Goal: Task Accomplishment & Management: Use online tool/utility

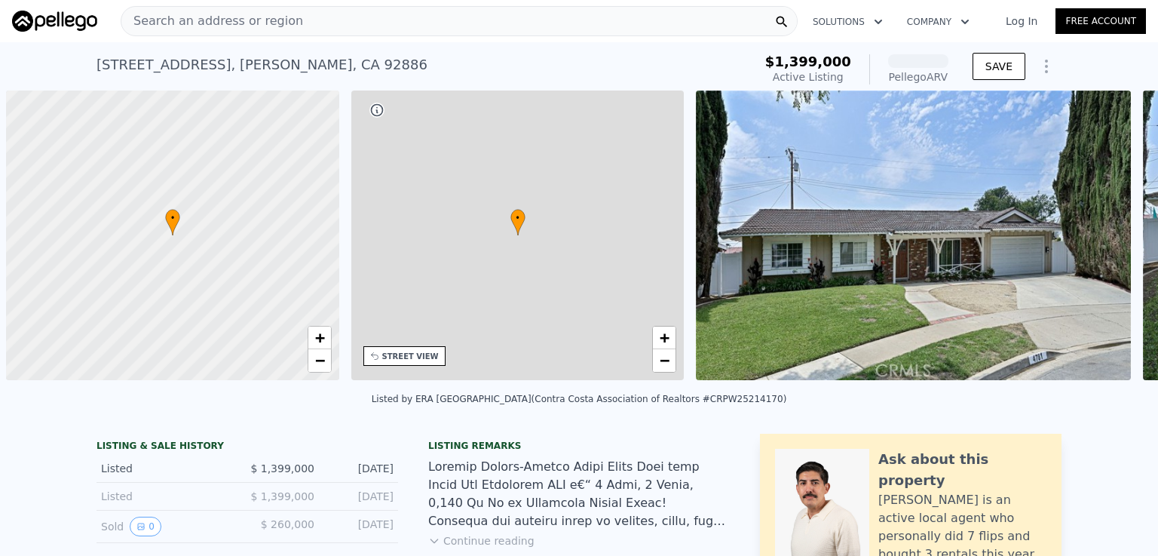
scroll to position [0, 6]
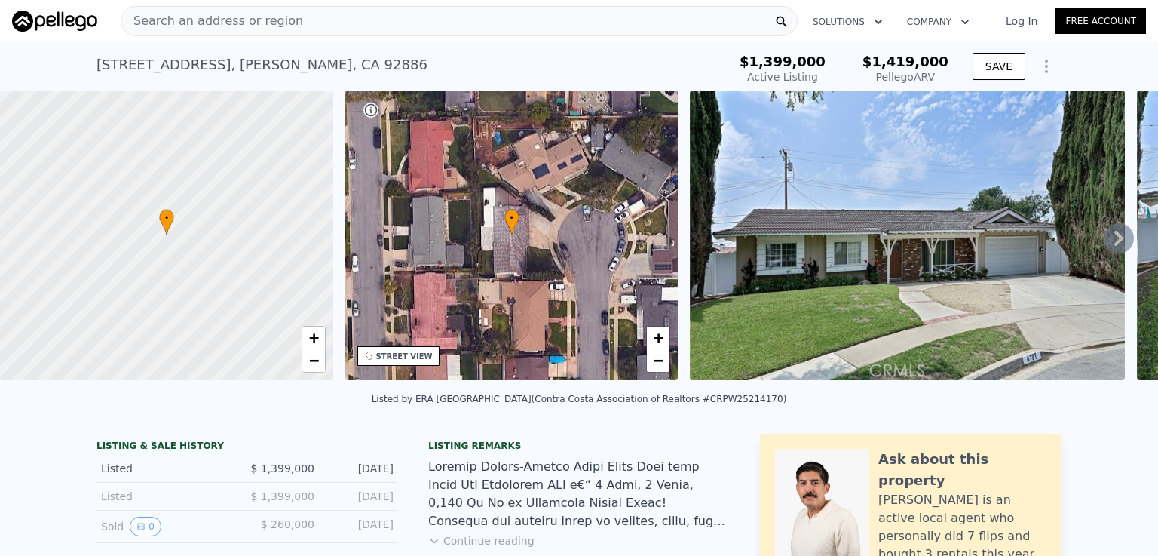
click at [358, 20] on div "Search an address or region" at bounding box center [459, 21] width 677 height 30
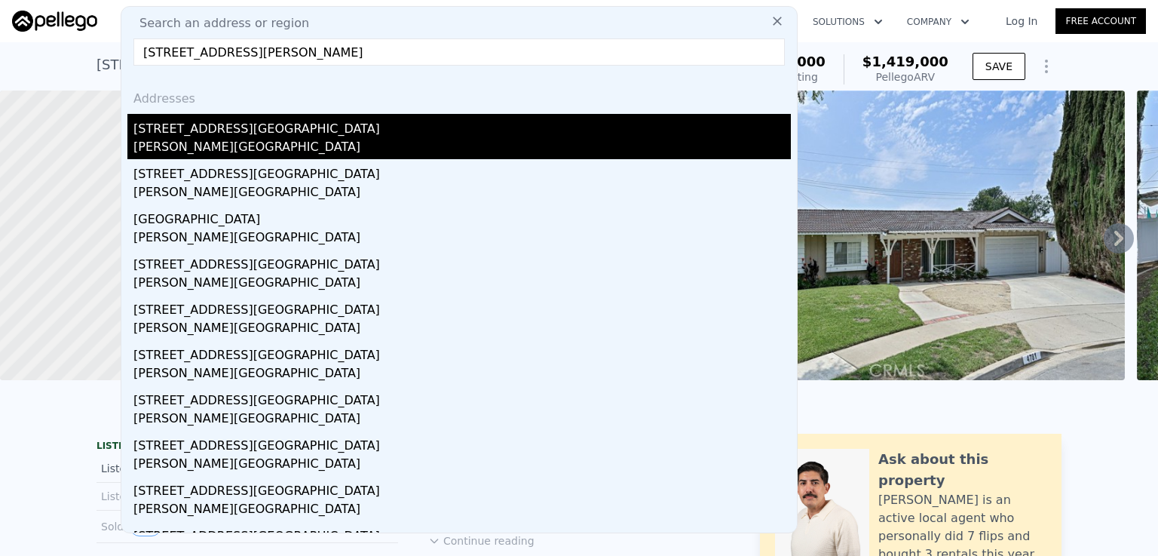
type input "[STREET_ADDRESS][PERSON_NAME]"
click at [181, 130] on div "[STREET_ADDRESS][GEOGRAPHIC_DATA]" at bounding box center [462, 126] width 658 height 24
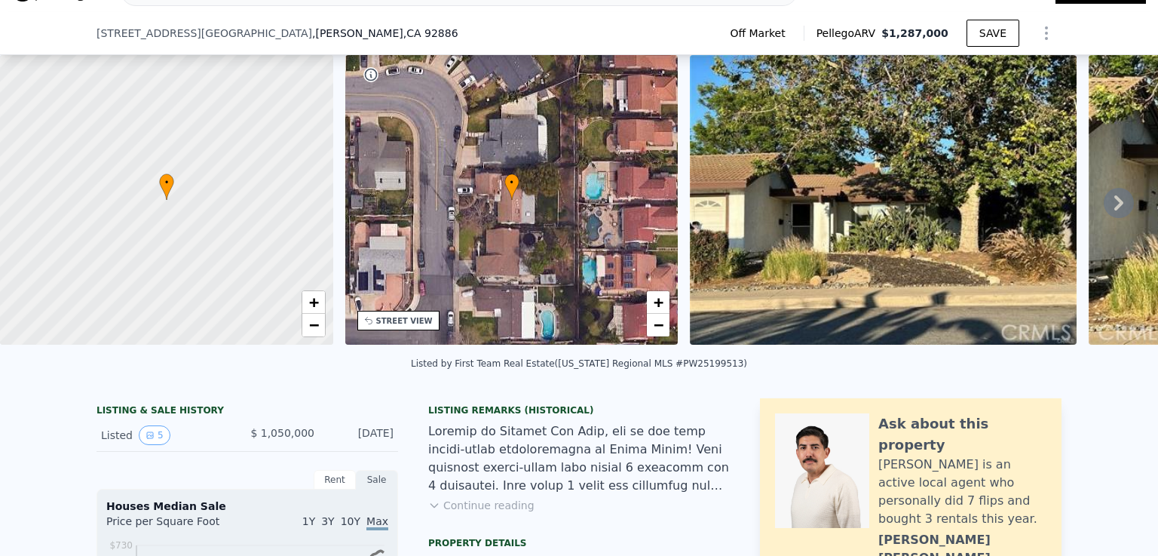
scroll to position [155, 0]
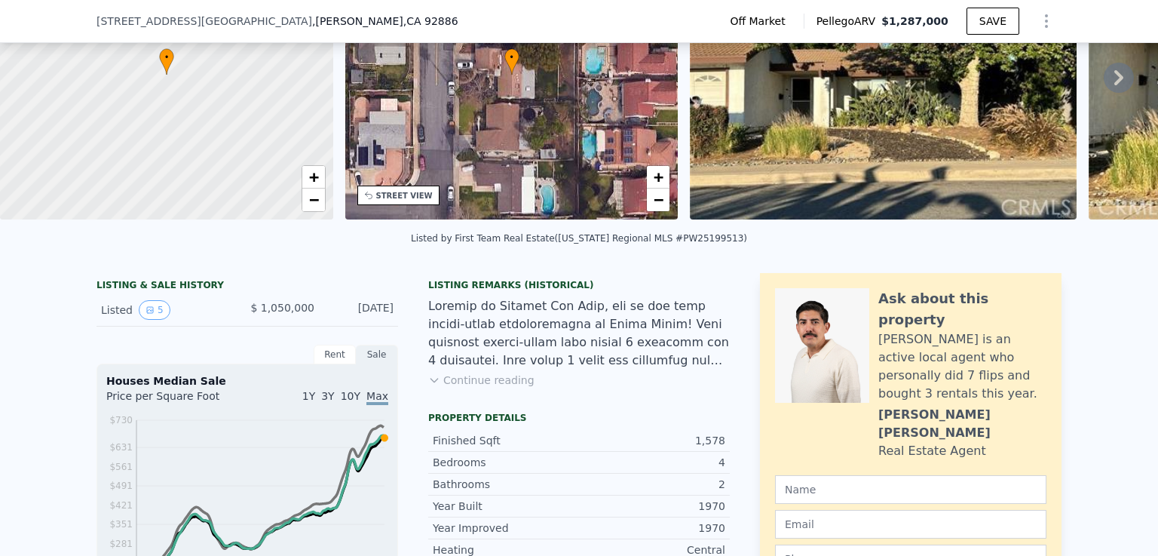
click at [510, 388] on button "Continue reading" at bounding box center [481, 380] width 106 height 15
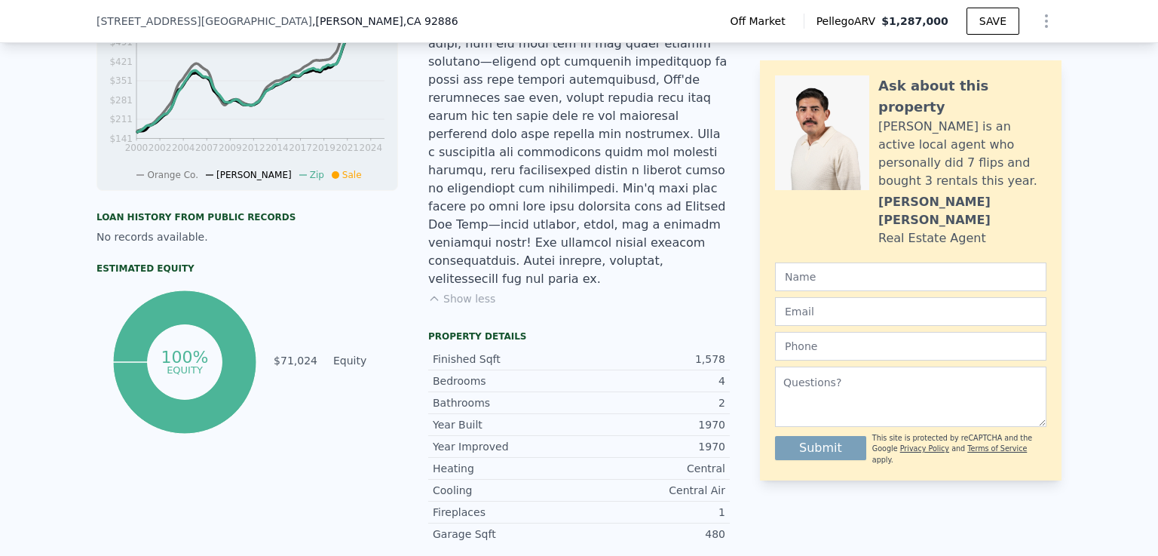
scroll to position [0, 0]
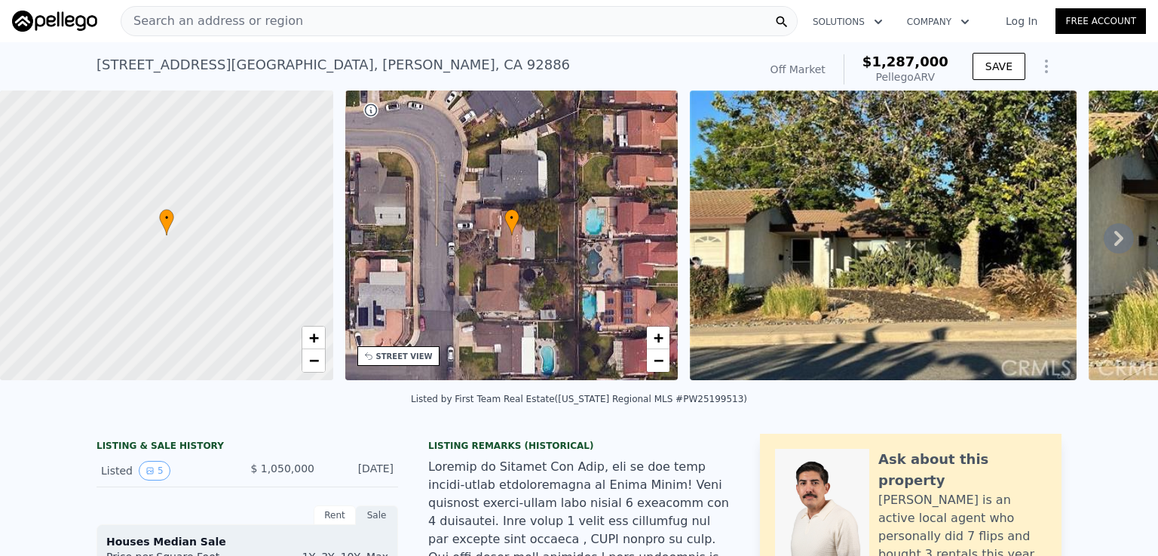
click at [1106, 242] on icon at bounding box center [1119, 238] width 30 height 30
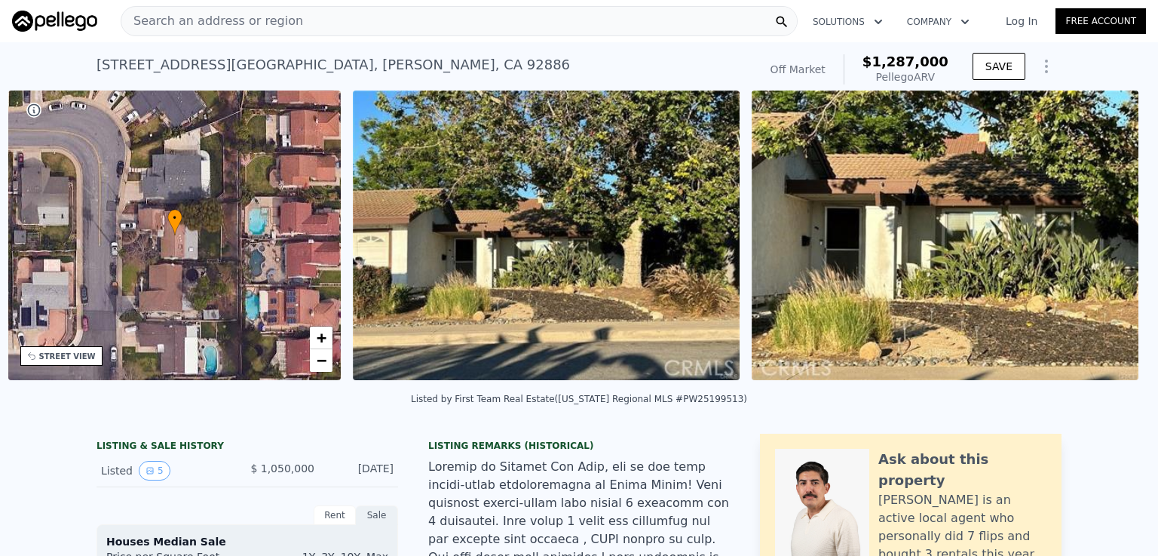
scroll to position [0, 351]
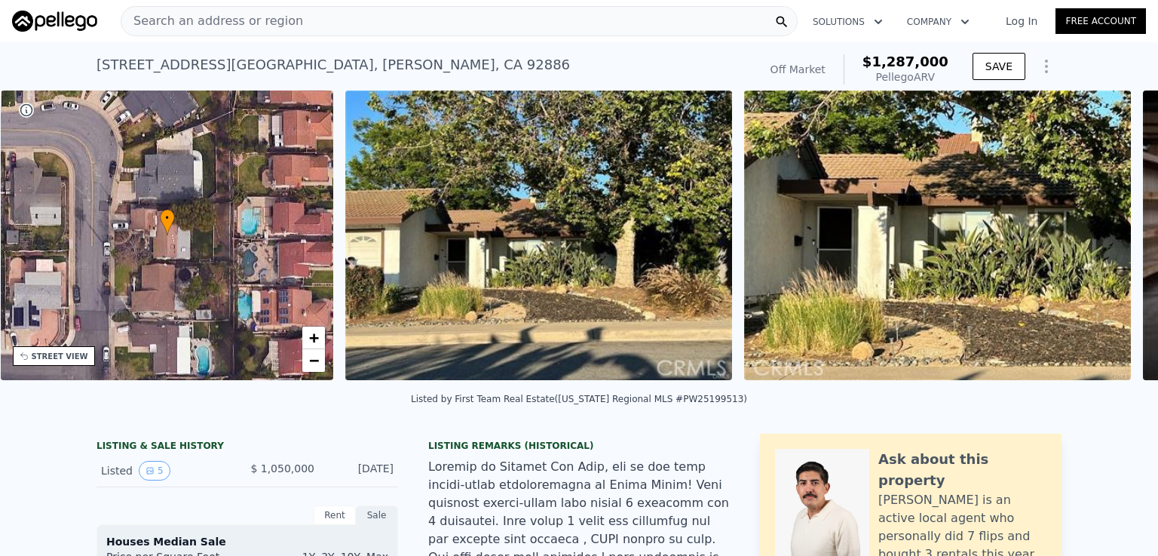
click at [1106, 242] on img at bounding box center [937, 235] width 387 height 290
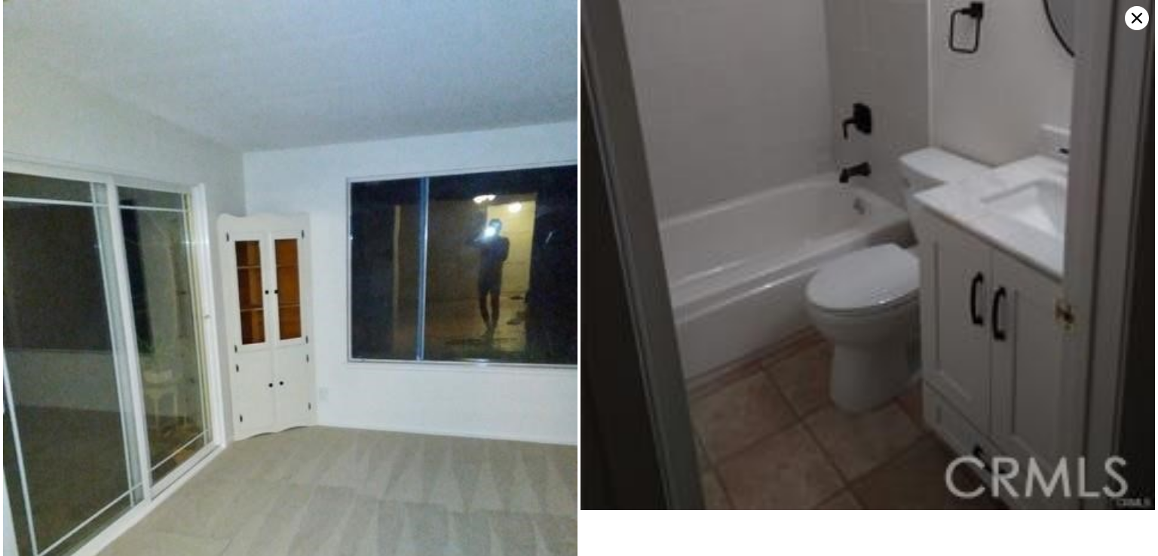
scroll to position [515, 0]
click at [1138, 20] on icon at bounding box center [1137, 18] width 11 height 11
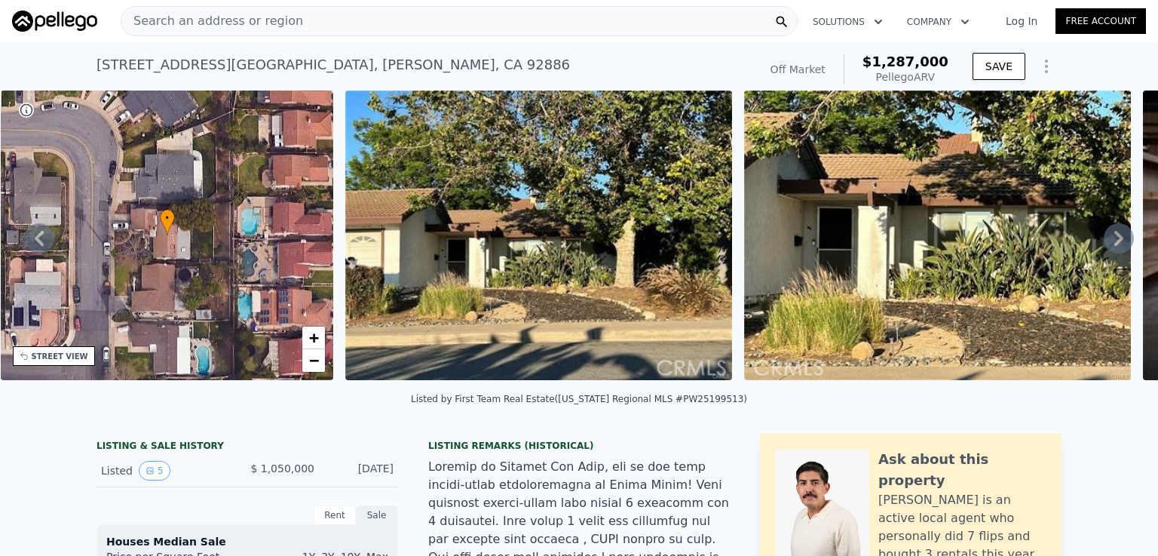
click at [323, 14] on div "Search an address or region" at bounding box center [459, 21] width 677 height 30
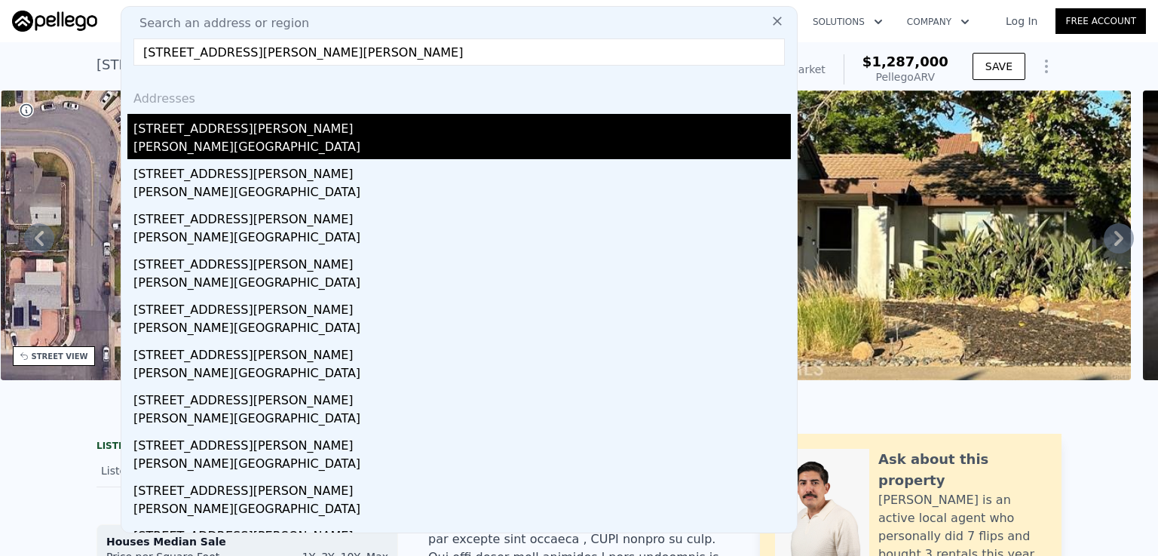
type input "[STREET_ADDRESS][PERSON_NAME][PERSON_NAME]"
click at [205, 144] on div "[PERSON_NAME][GEOGRAPHIC_DATA]" at bounding box center [462, 148] width 658 height 21
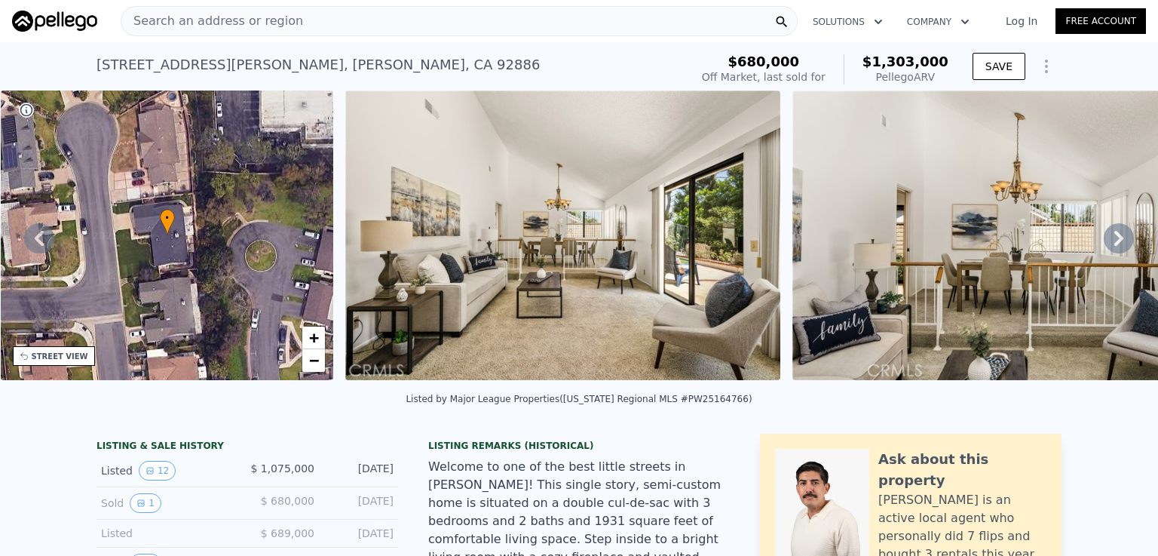
click at [283, 24] on div "Search an address or region" at bounding box center [459, 21] width 677 height 30
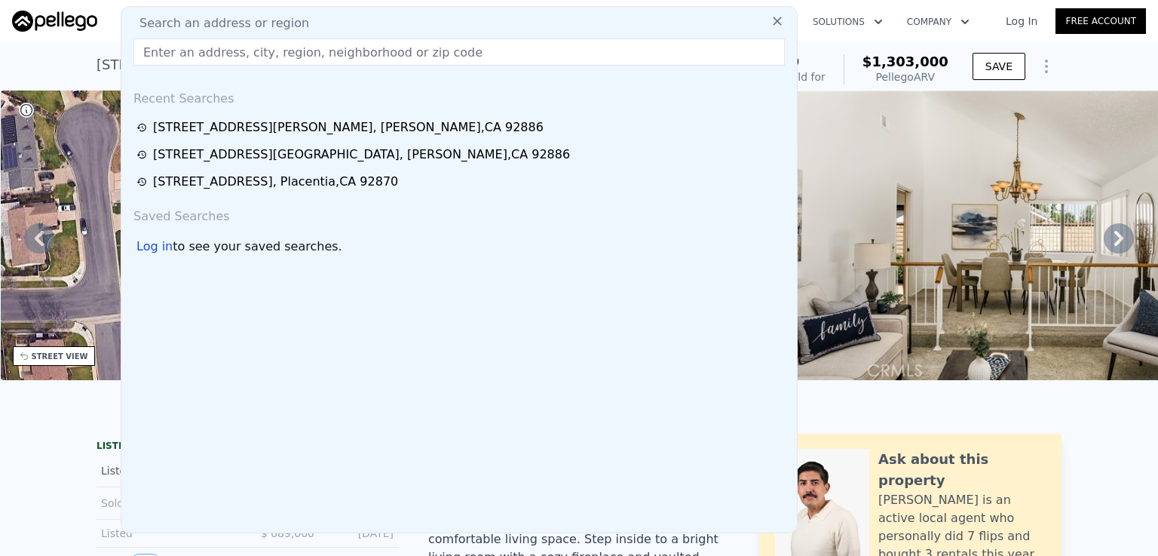
drag, startPoint x: 283, startPoint y: 24, endPoint x: 221, endPoint y: 51, distance: 67.5
paste input "[STREET_ADDRESS][PERSON_NAME]"
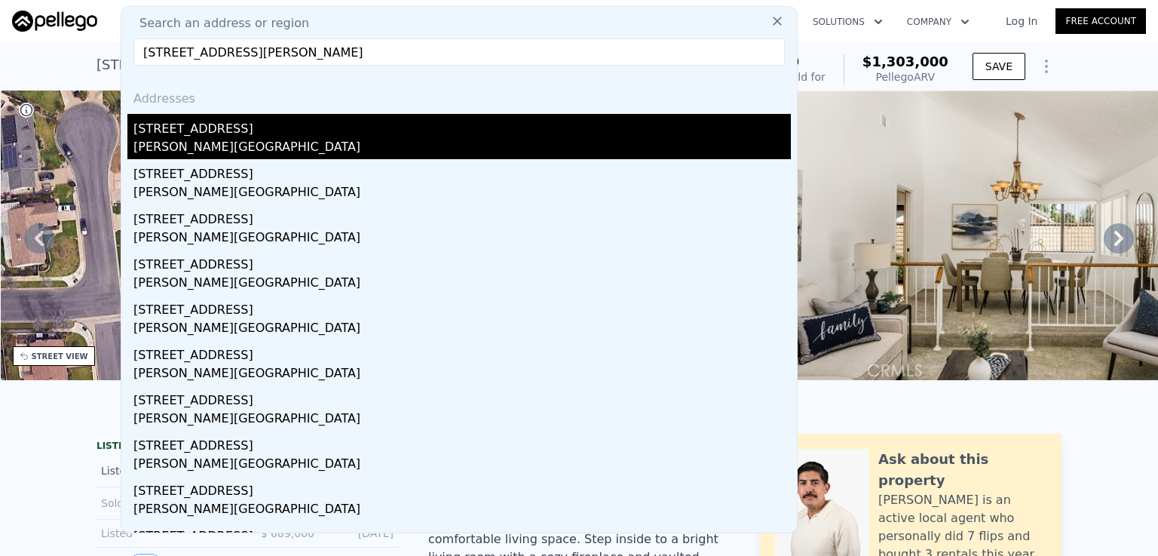
type input "[STREET_ADDRESS][PERSON_NAME]"
click at [213, 149] on div "[PERSON_NAME][GEOGRAPHIC_DATA]" at bounding box center [462, 148] width 658 height 21
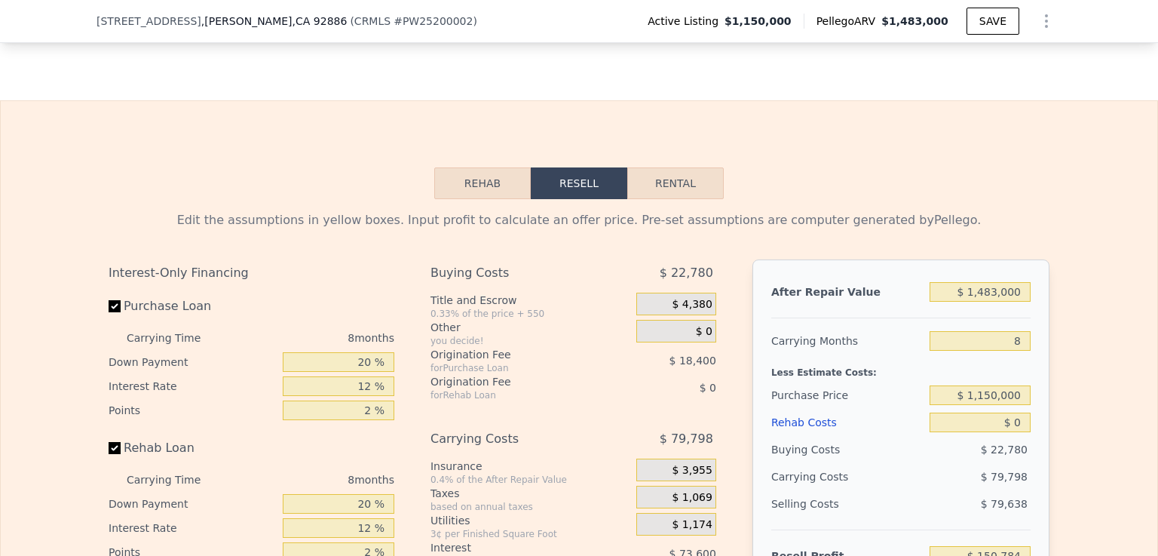
scroll to position [2698, 0]
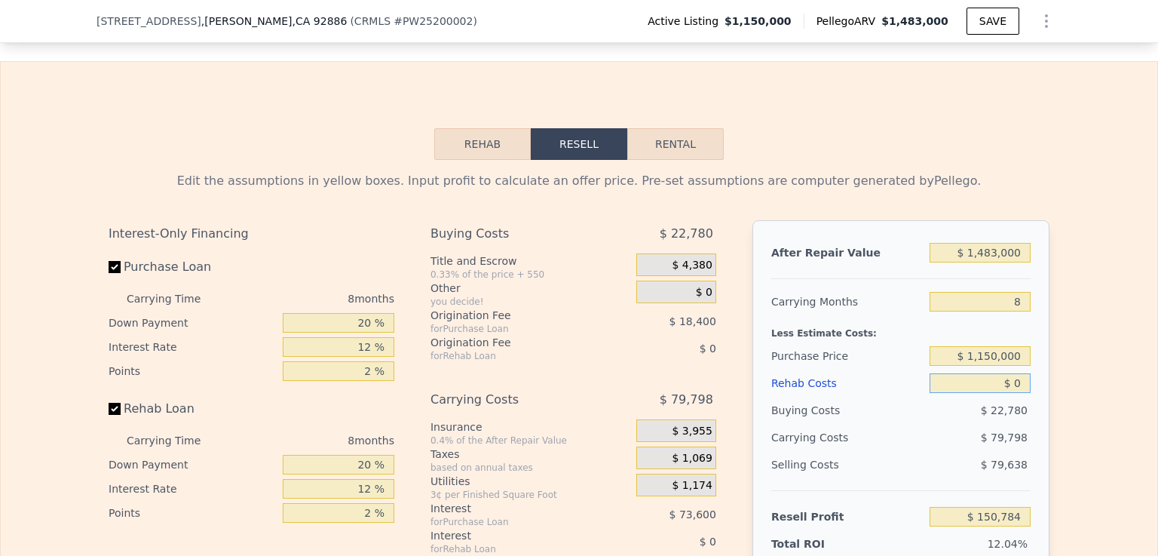
click at [1010, 373] on input "$ 0" at bounding box center [980, 383] width 101 height 20
type input "$ 150"
type input "$ 150,624"
type input "$ 1,500"
type input "$ 149,164"
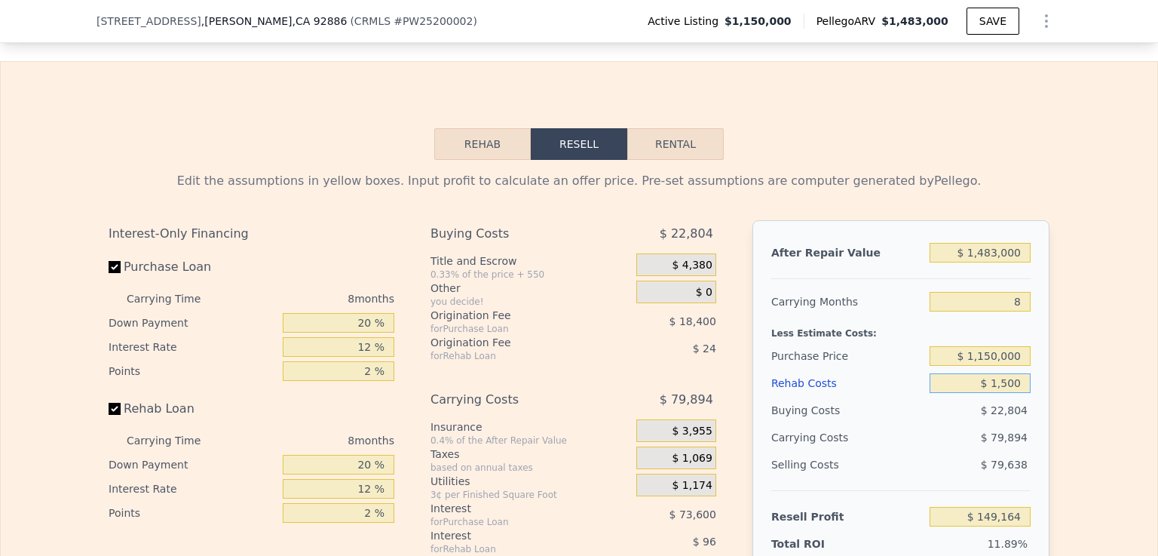
type input "$ 15,000"
type input "$ 134,584"
type input "$ 150,000"
type input "-$ 11,216"
click at [945, 373] on input "$ 150,000" at bounding box center [980, 383] width 101 height 20
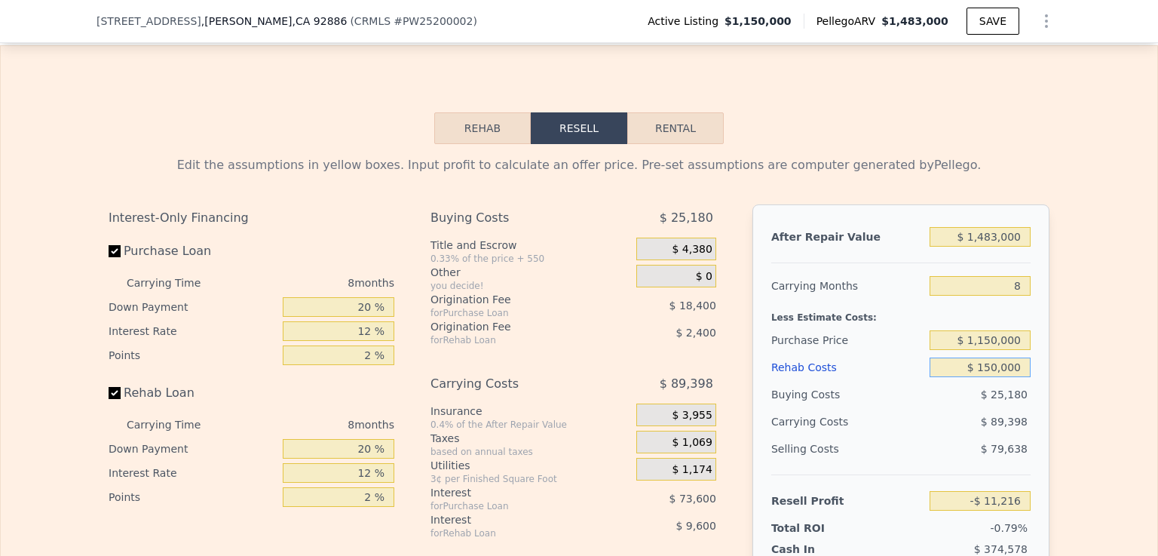
scroll to position [2728, 0]
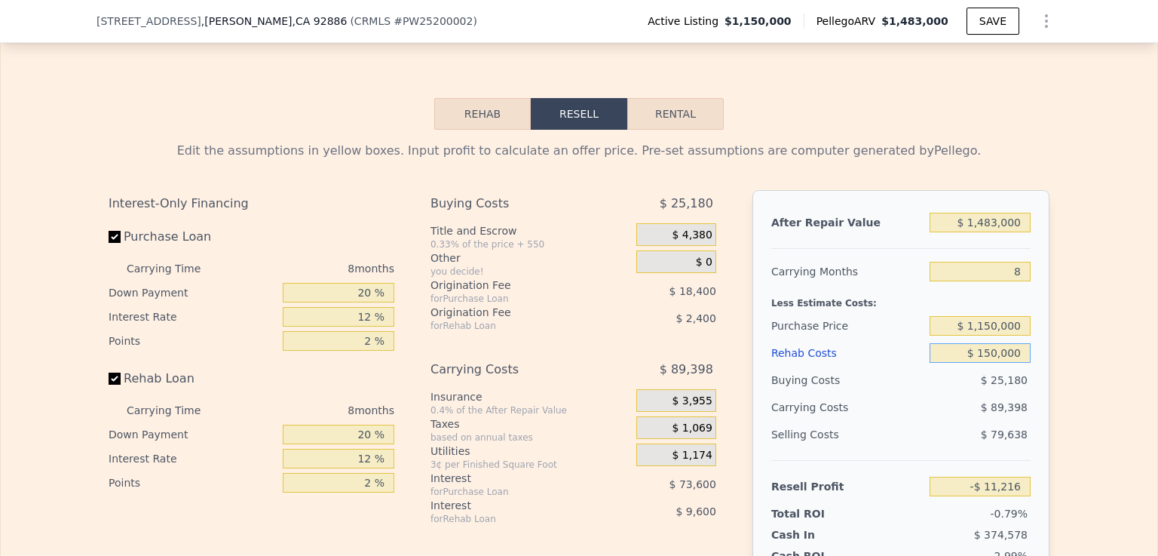
type input "$ 150,000"
click at [109, 231] on input "Purchase Loan" at bounding box center [115, 237] width 12 height 12
checkbox input "false"
type input "$ 80,784"
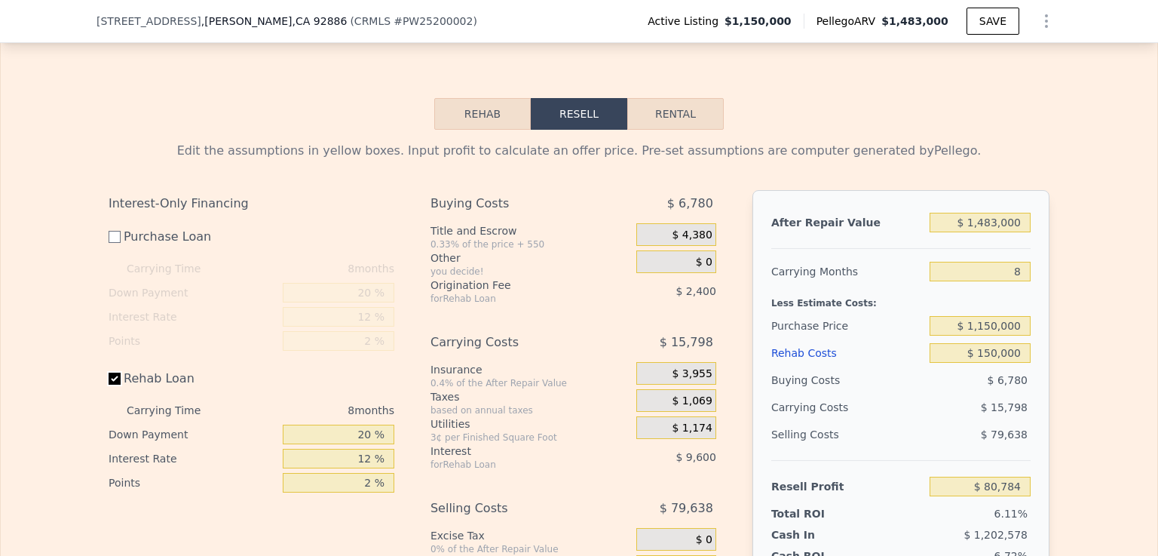
click at [109, 373] on input "Rehab Loan" at bounding box center [115, 379] width 12 height 12
checkbox input "false"
type input "$ 92,784"
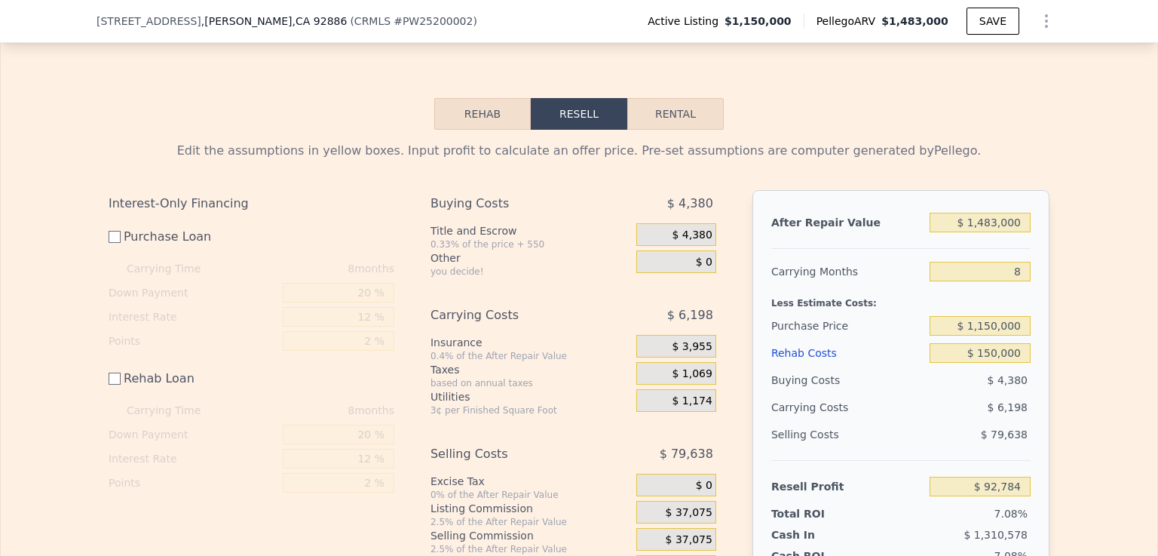
click at [655, 501] on div "$ 37,075" at bounding box center [676, 512] width 80 height 23
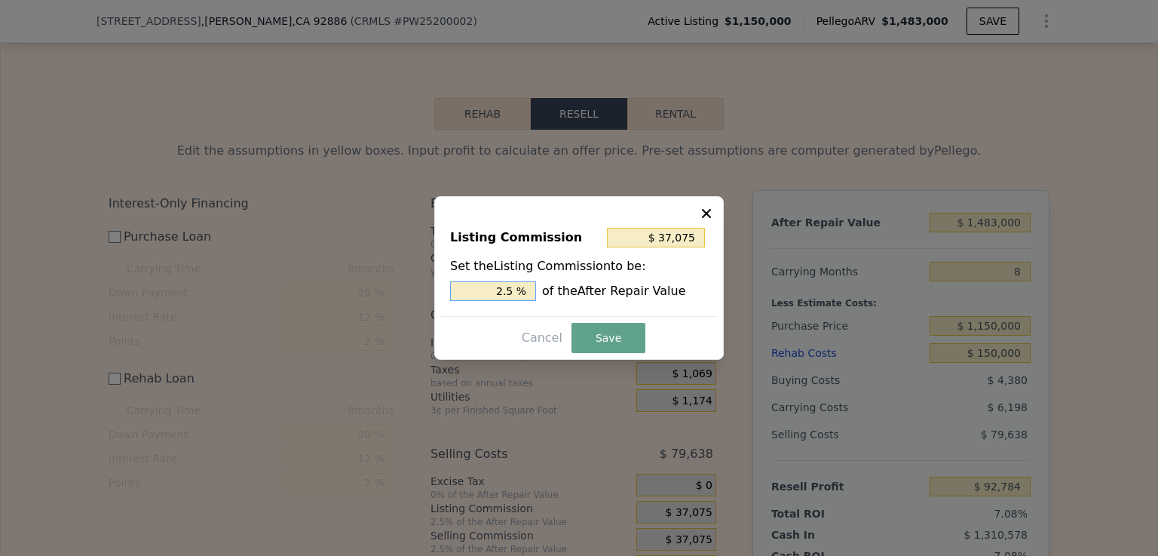
click at [516, 290] on input "2.5 %" at bounding box center [493, 291] width 86 height 20
type input "$ 29,660"
type input "2 %"
type input "$ 0"
type input "0 %"
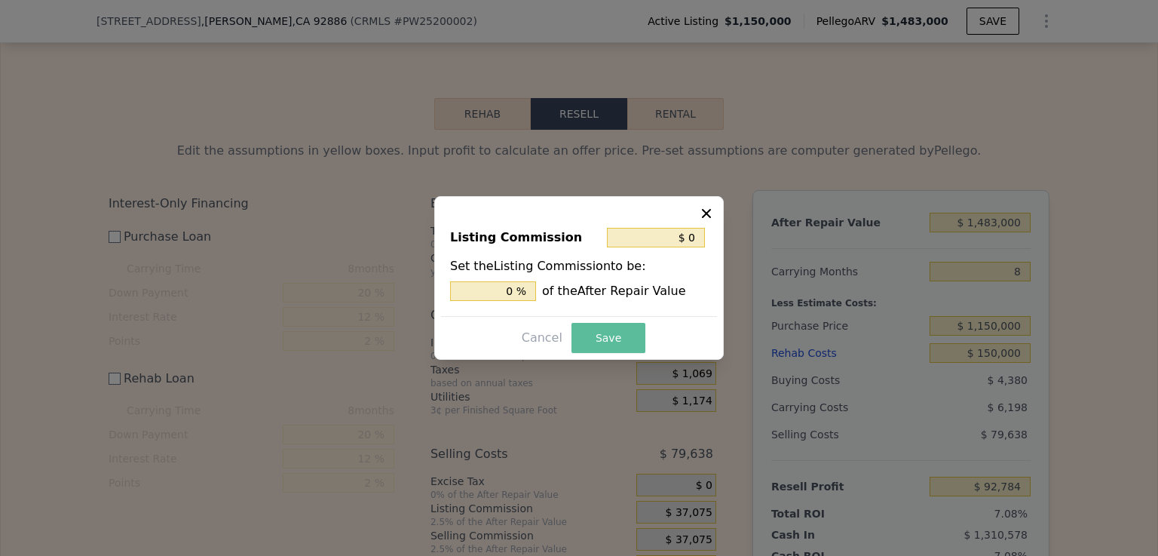
click at [594, 337] on button "Save" at bounding box center [609, 338] width 74 height 30
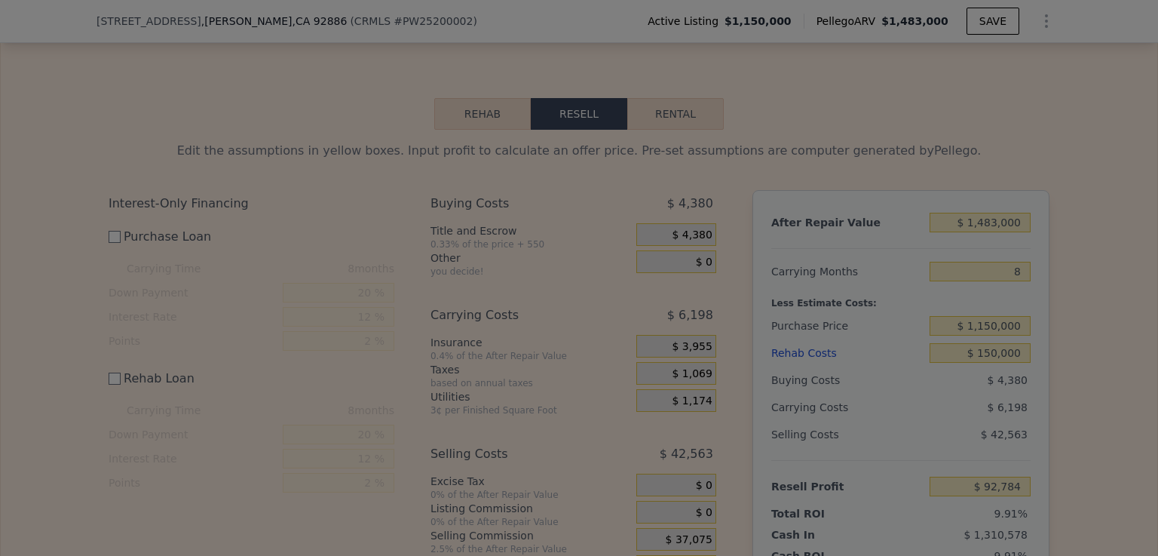
type input "$ 129,859"
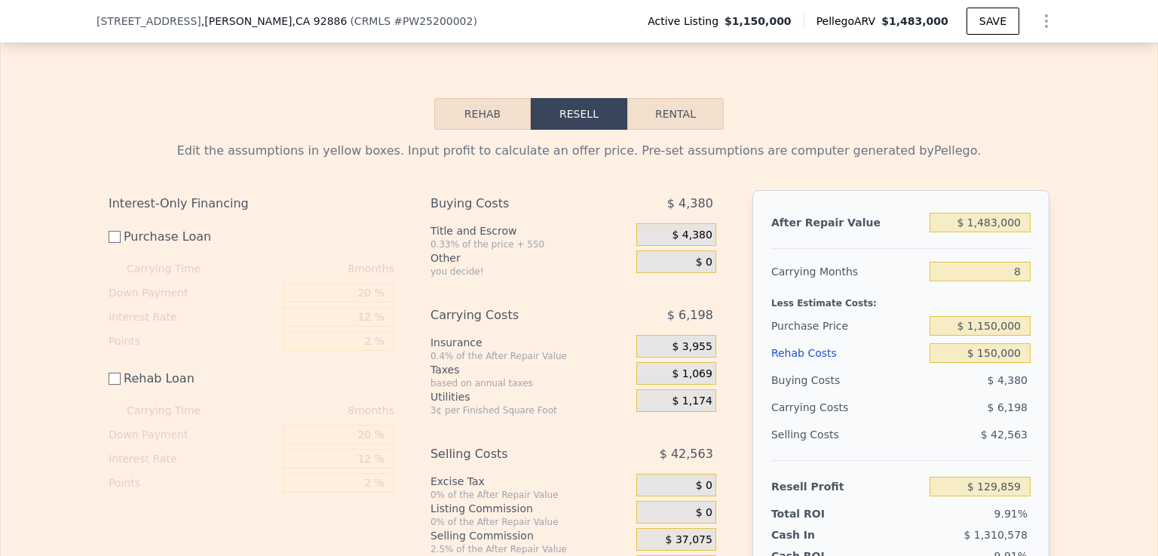
click at [646, 528] on div "$ 37,075" at bounding box center [676, 539] width 80 height 23
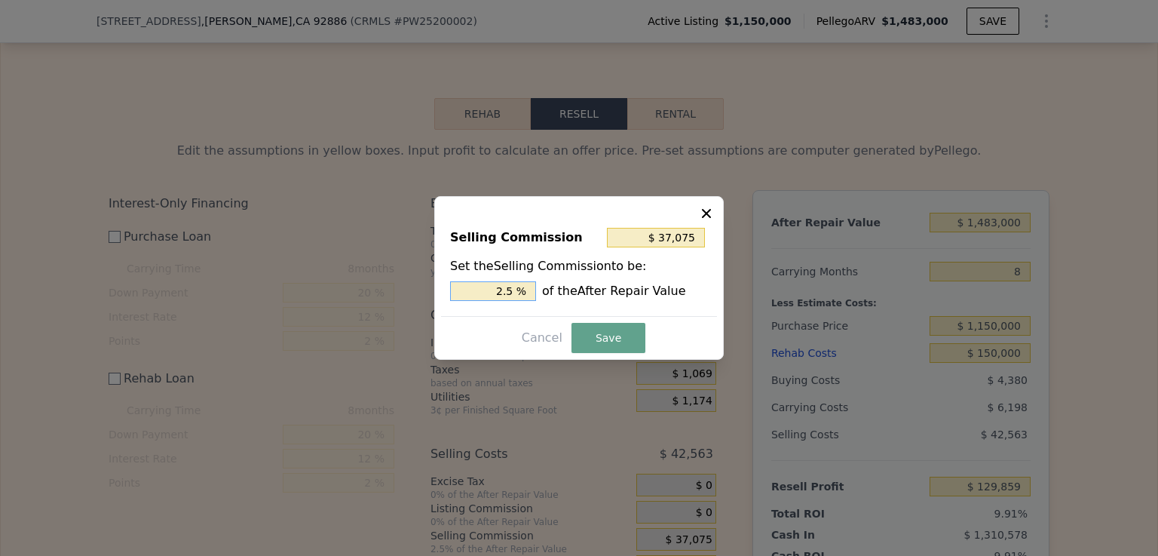
click at [515, 290] on input "2.5 %" at bounding box center [493, 291] width 86 height 20
type input "$ 29,660"
type input "2 %"
type input "$ 0"
type input "0 %"
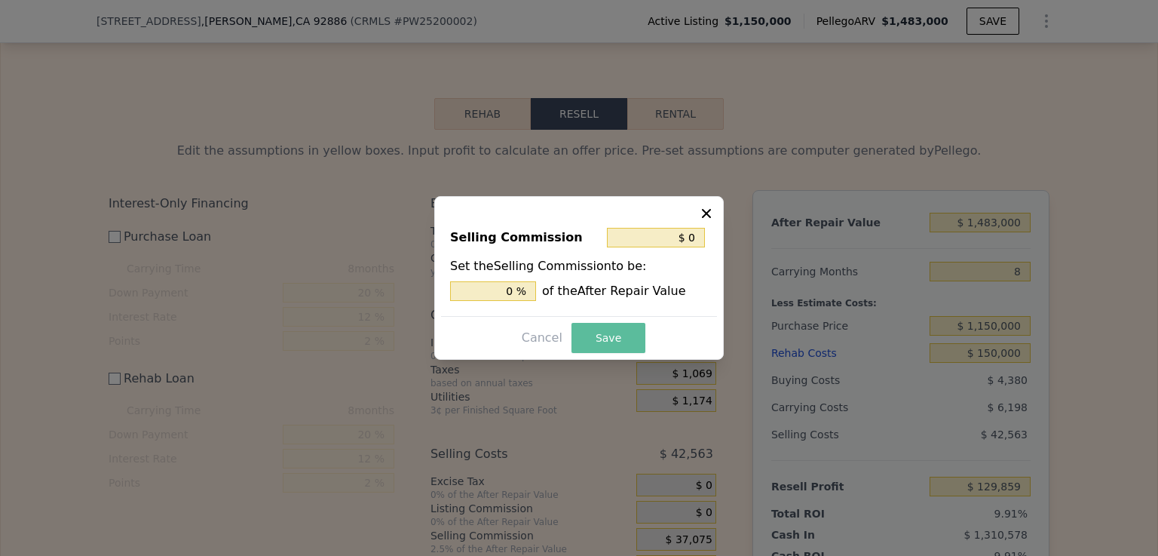
click at [617, 340] on button "Save" at bounding box center [609, 338] width 74 height 30
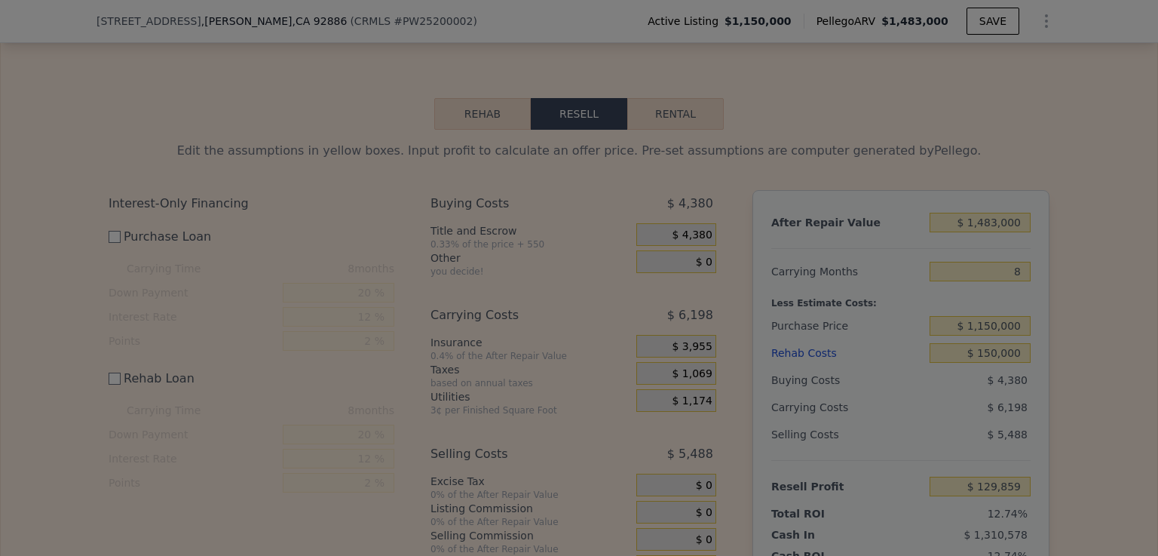
type input "$ 166,934"
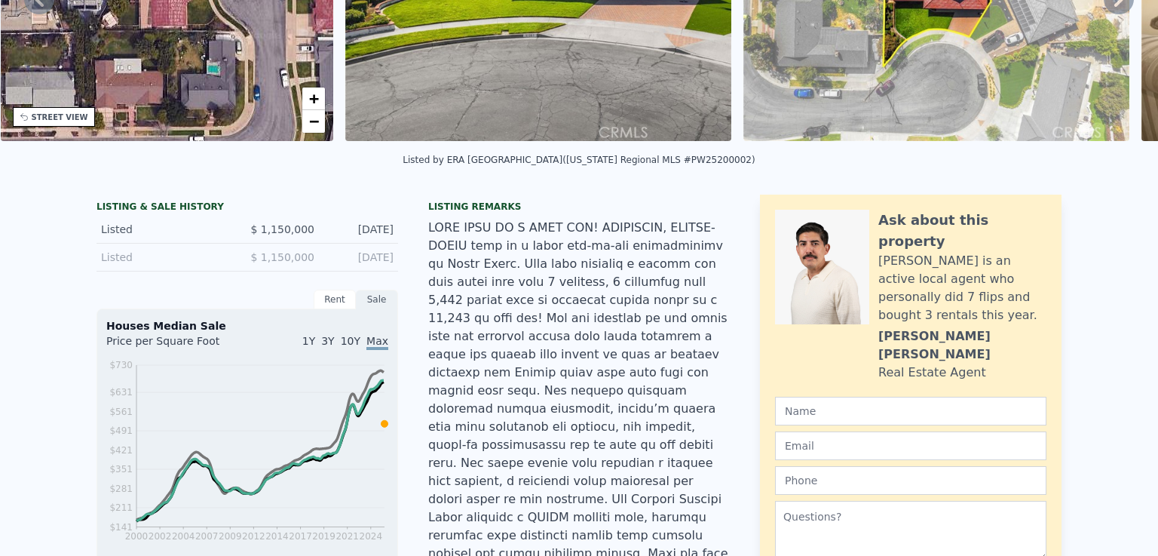
scroll to position [5, 0]
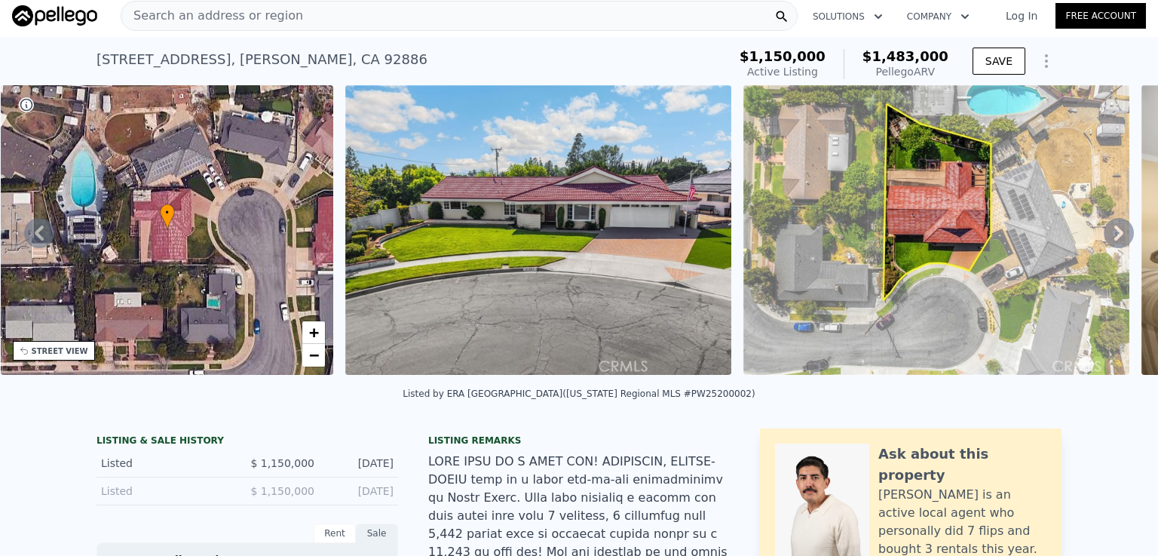
click at [548, 12] on div "Search an address or region" at bounding box center [459, 16] width 677 height 30
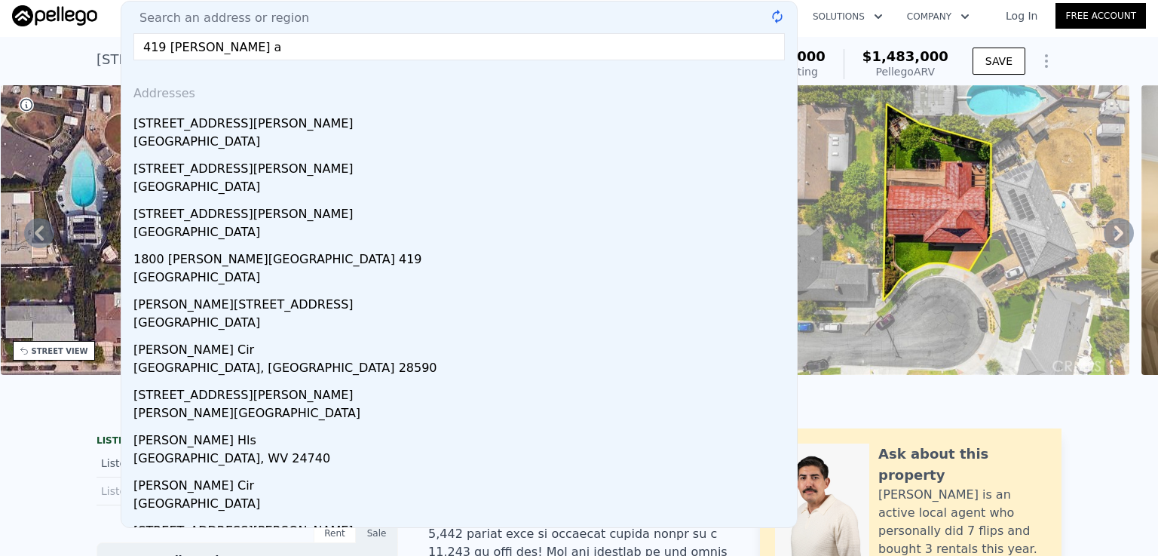
type input "[STREET_ADDRESS][PERSON_NAME]"
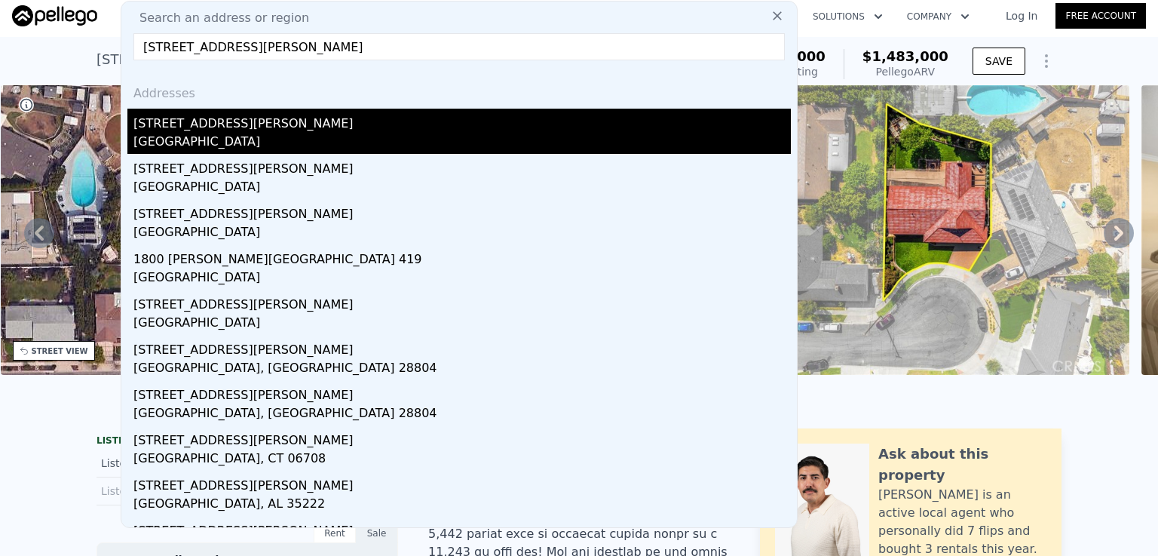
click at [233, 140] on div "[GEOGRAPHIC_DATA]" at bounding box center [462, 143] width 658 height 21
